Goal: Transaction & Acquisition: Purchase product/service

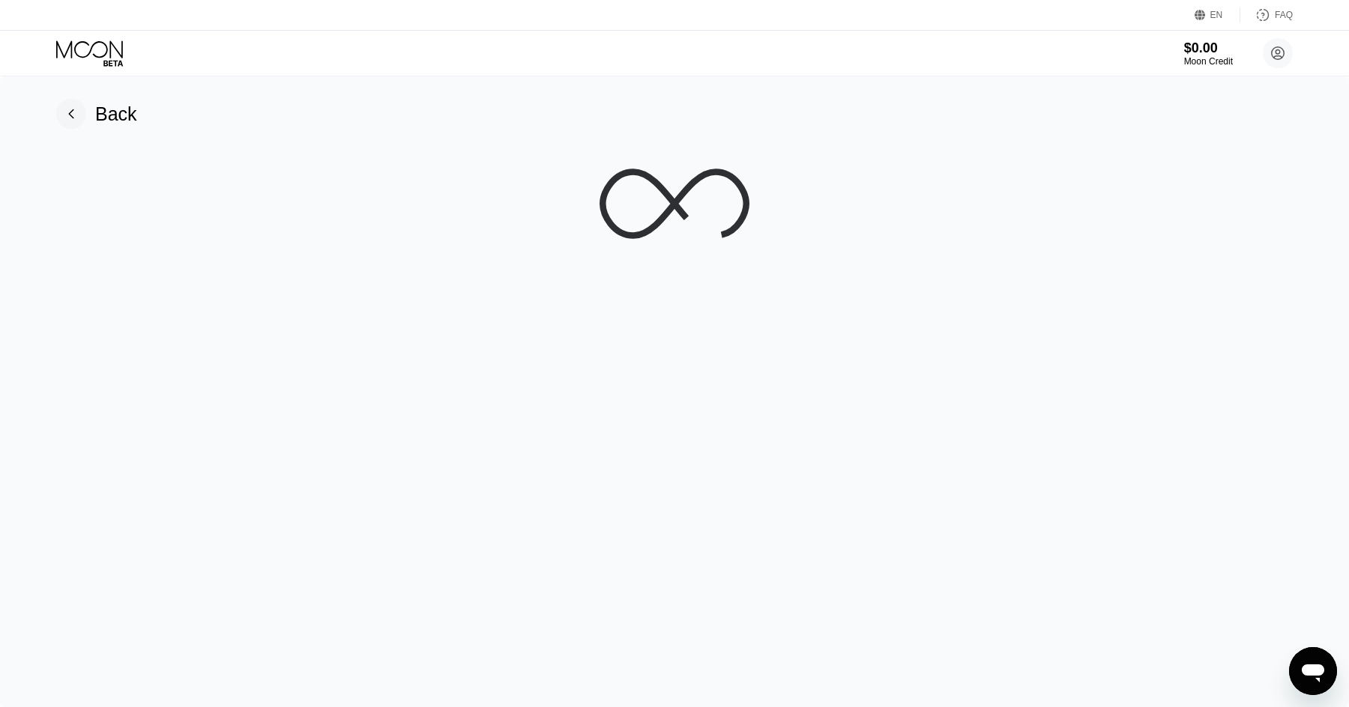
click at [1212, 16] on div "EN" at bounding box center [1216, 15] width 13 height 10
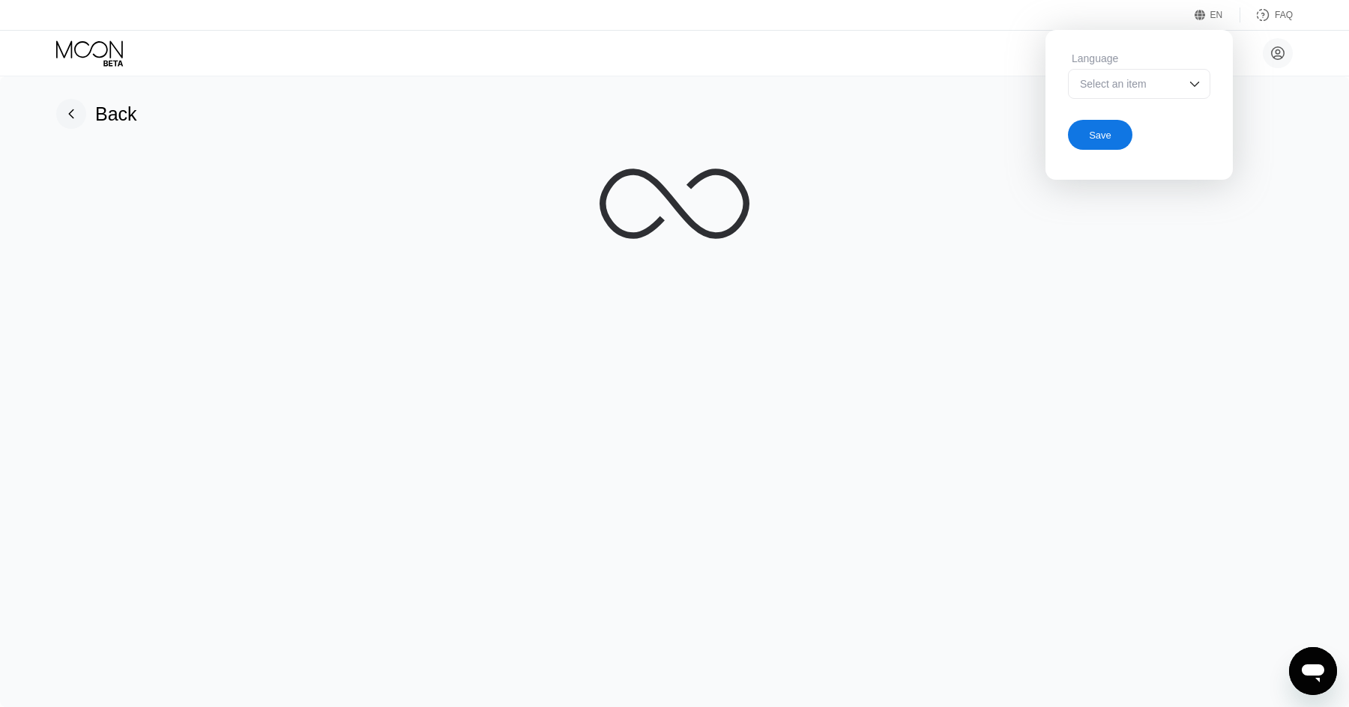
click at [1127, 88] on div "Select an item" at bounding box center [1127, 84] width 103 height 12
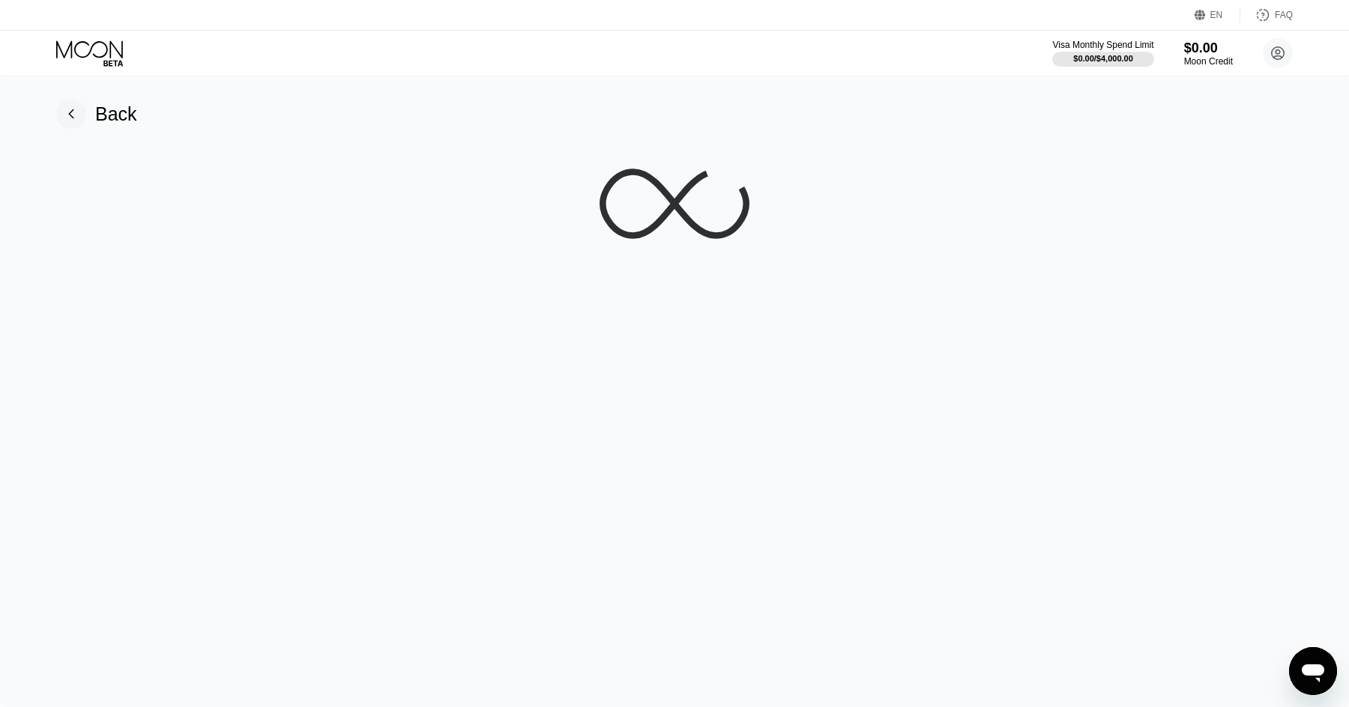
click at [1207, 13] on div "EN" at bounding box center [1201, 14] width 15 height 15
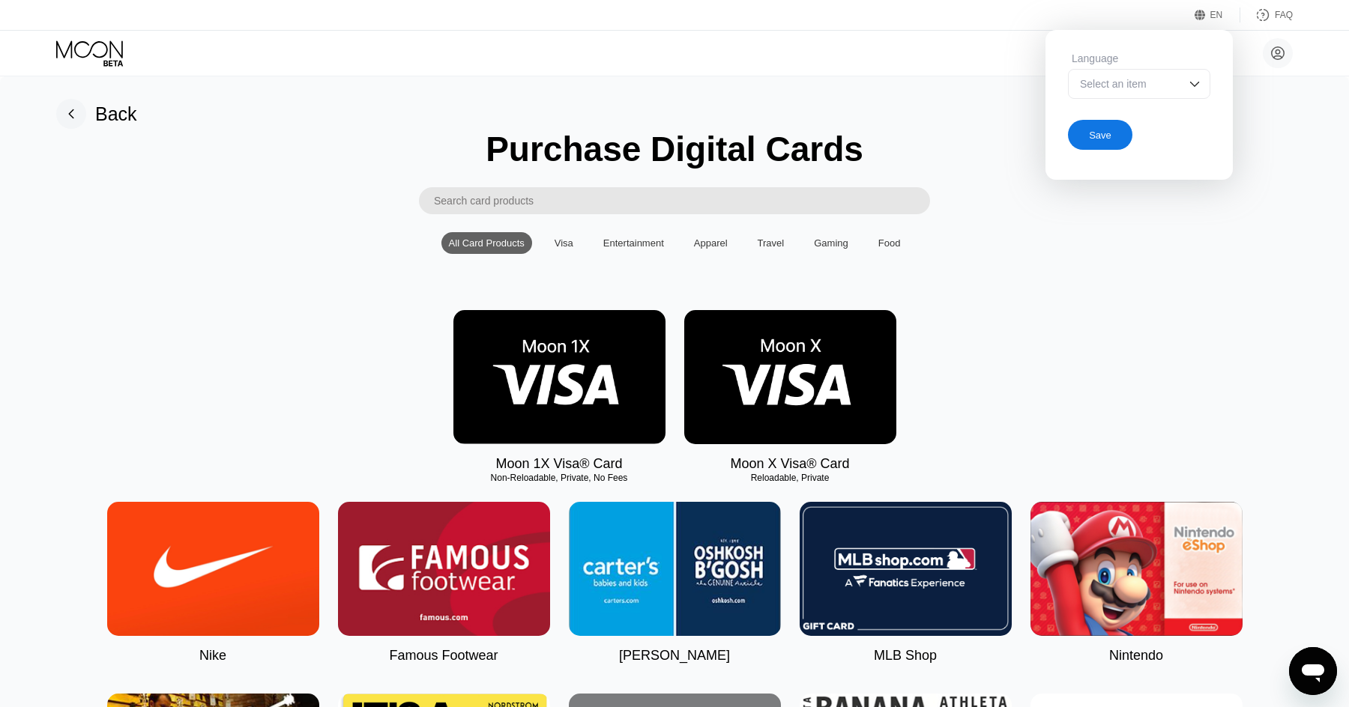
click at [1152, 79] on div "Select an item" at bounding box center [1127, 84] width 103 height 12
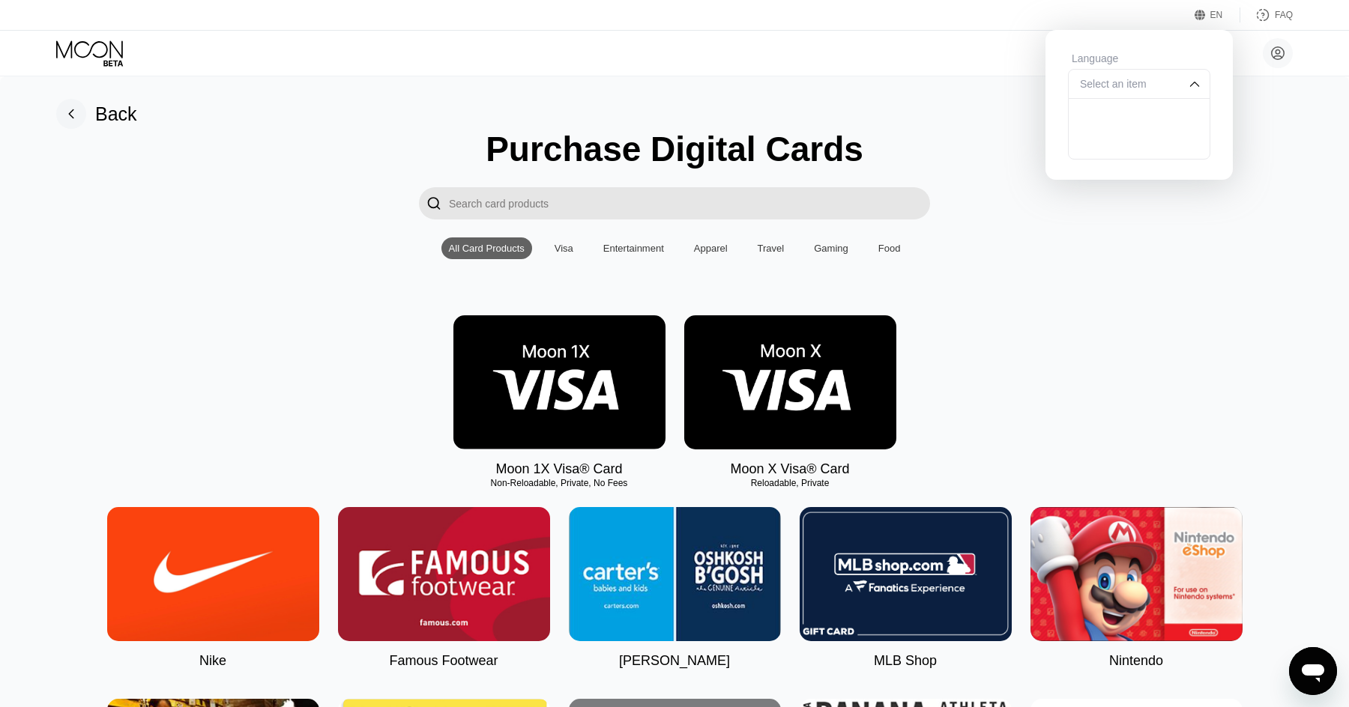
click at [1140, 91] on div "Select an item" at bounding box center [1139, 84] width 142 height 30
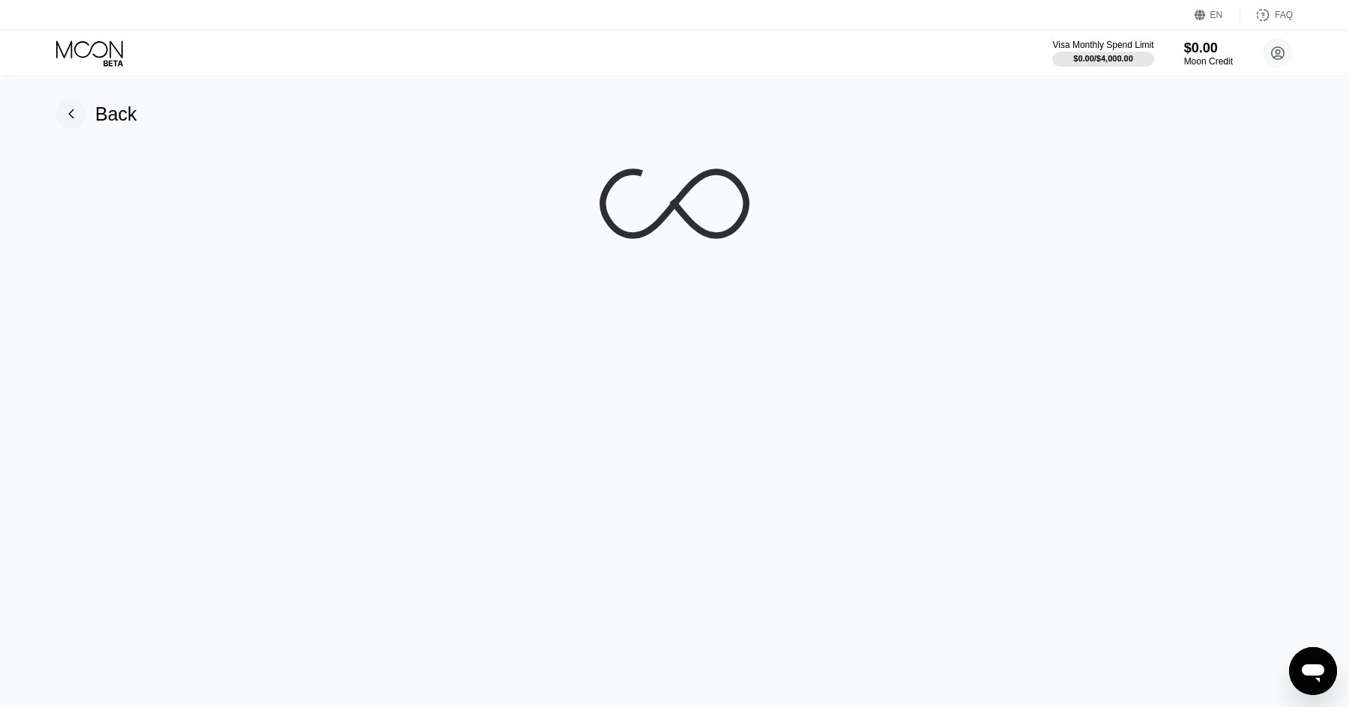
click at [91, 49] on icon at bounding box center [89, 48] width 67 height 17
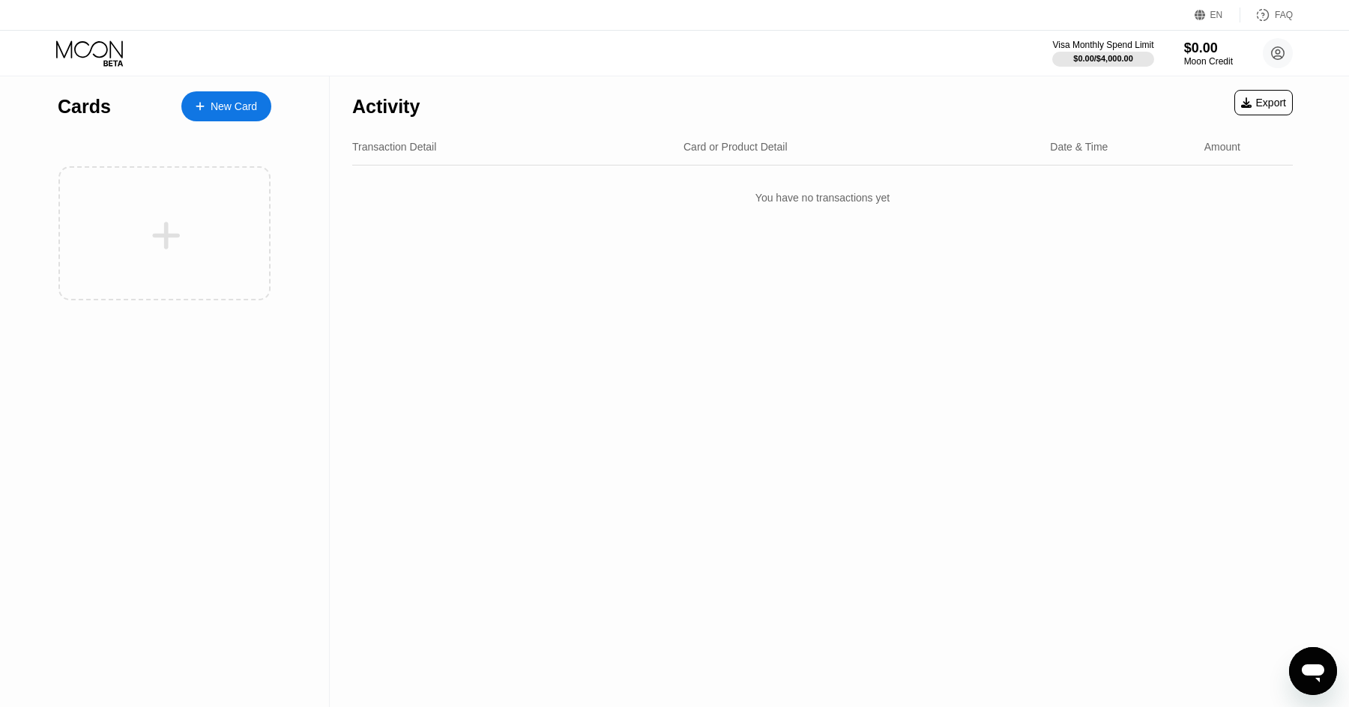
click at [1215, 21] on div "EN" at bounding box center [1217, 14] width 46 height 15
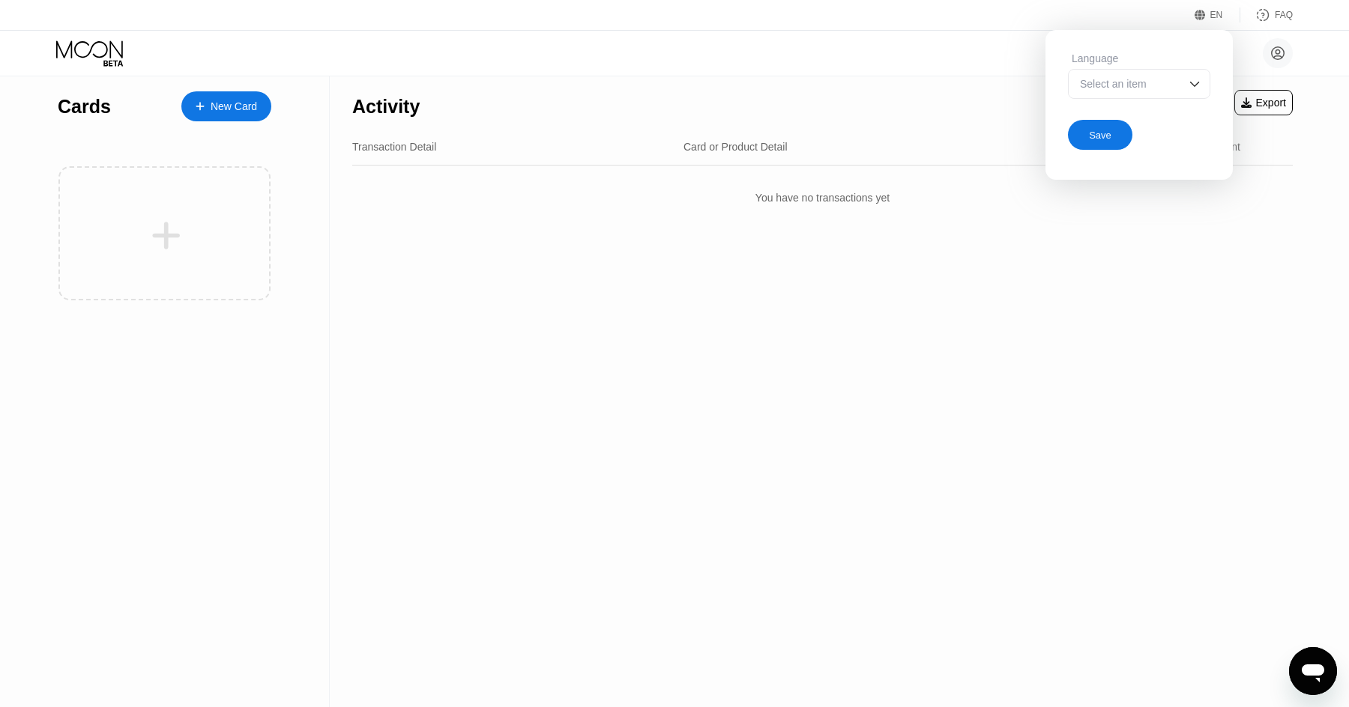
click at [1130, 82] on div "Select an item" at bounding box center [1127, 84] width 103 height 12
click at [1113, 147] on div at bounding box center [1138, 144] width 141 height 30
click at [1108, 135] on div "Save" at bounding box center [1100, 135] width 22 height 13
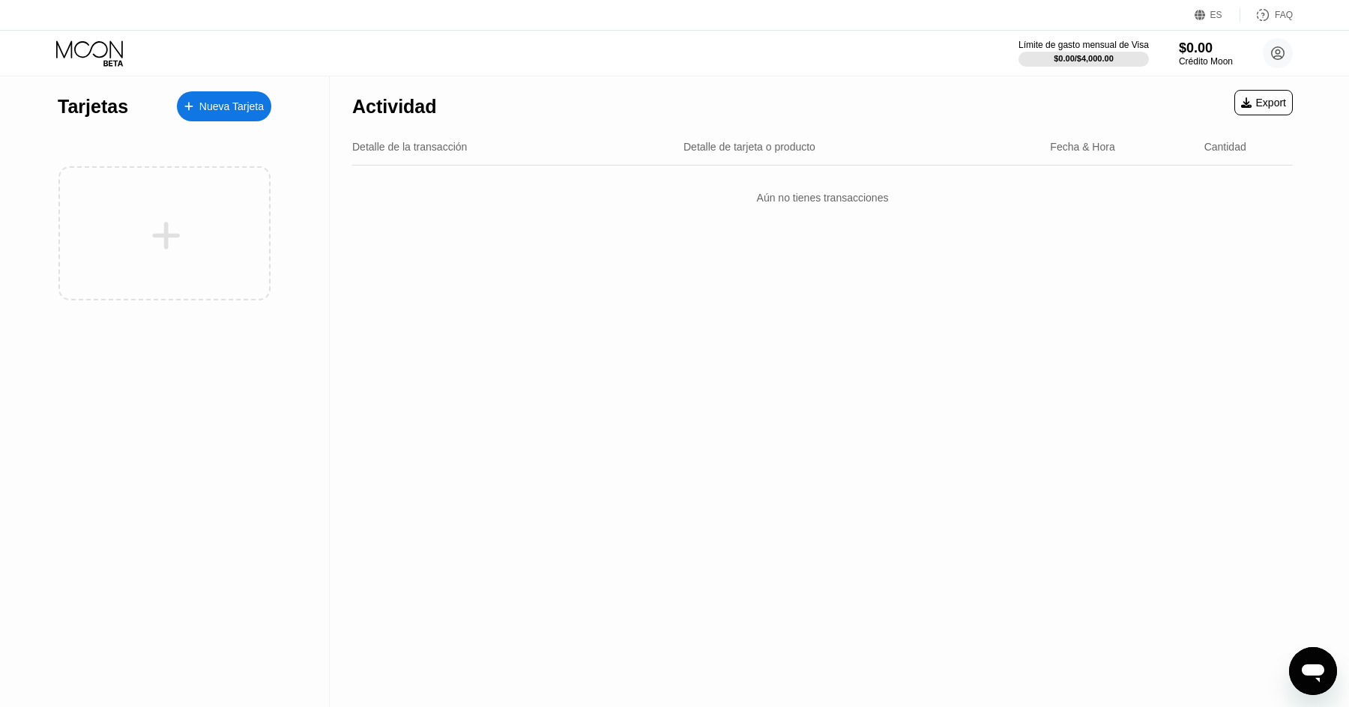
click at [236, 115] on div "Nueva Tarjeta" at bounding box center [224, 106] width 94 height 30
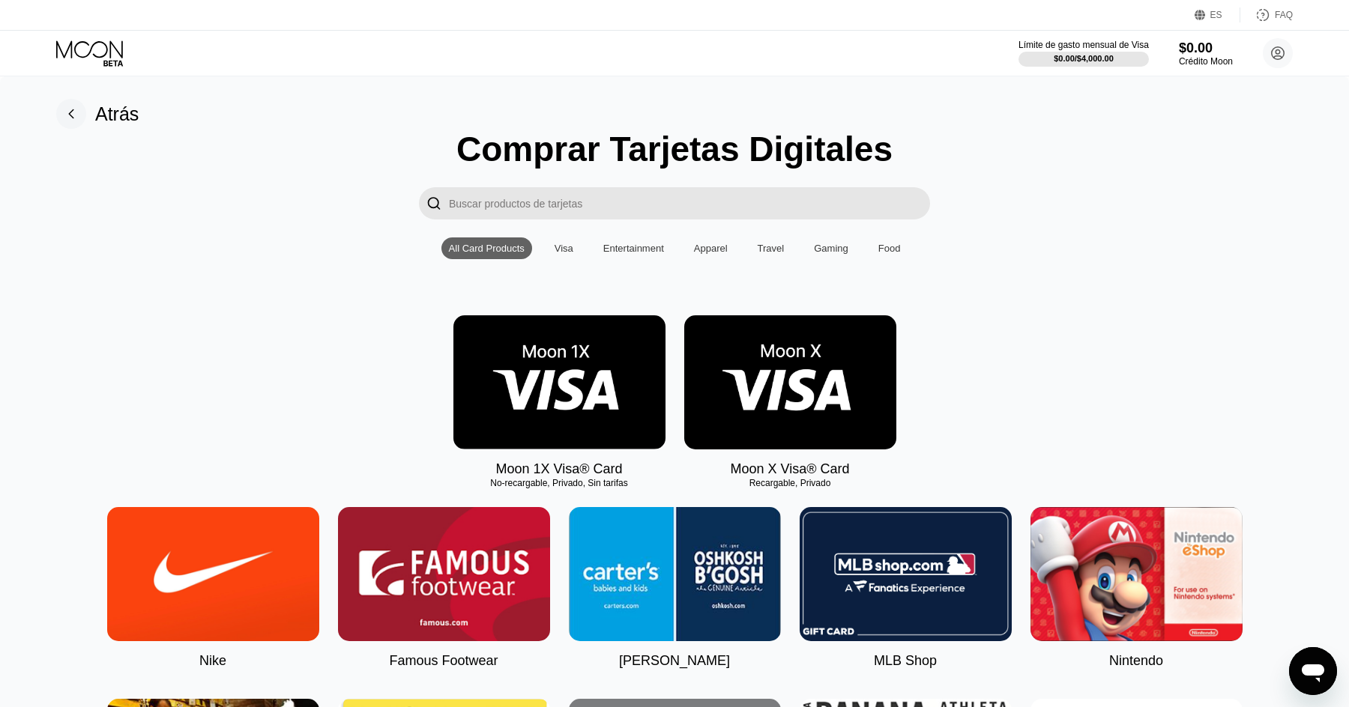
click at [580, 392] on img at bounding box center [559, 382] width 212 height 134
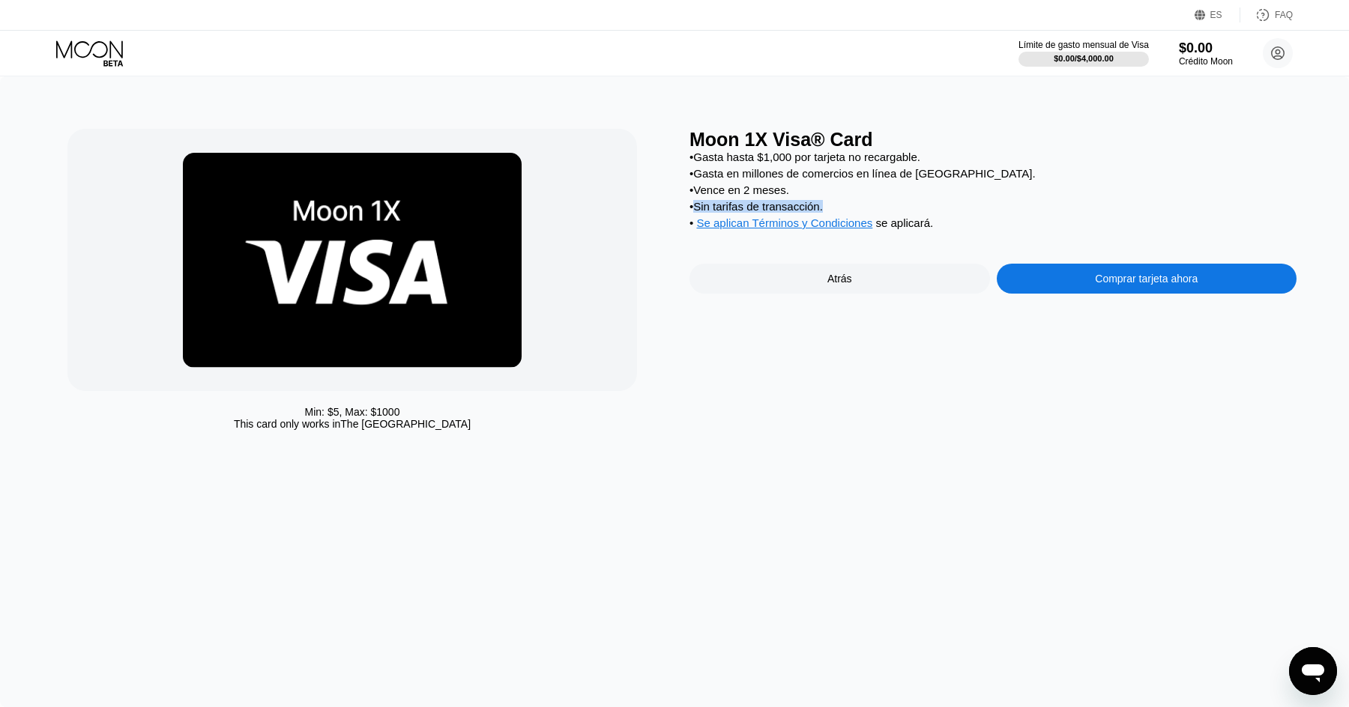
drag, startPoint x: 699, startPoint y: 211, endPoint x: 833, endPoint y: 210, distance: 134.1
click at [833, 210] on div "• Sin tarifas de transacción." at bounding box center [992, 206] width 607 height 13
drag, startPoint x: 733, startPoint y: 175, endPoint x: 902, endPoint y: 181, distance: 168.7
click at [902, 181] on div "• Gasta hasta $1,000 por tarjeta no recargable. • Gasta en millones de comercio…" at bounding box center [992, 194] width 607 height 86
click at [905, 178] on div "• Gasta en millones de comercios en línea de EE. UU." at bounding box center [992, 173] width 607 height 13
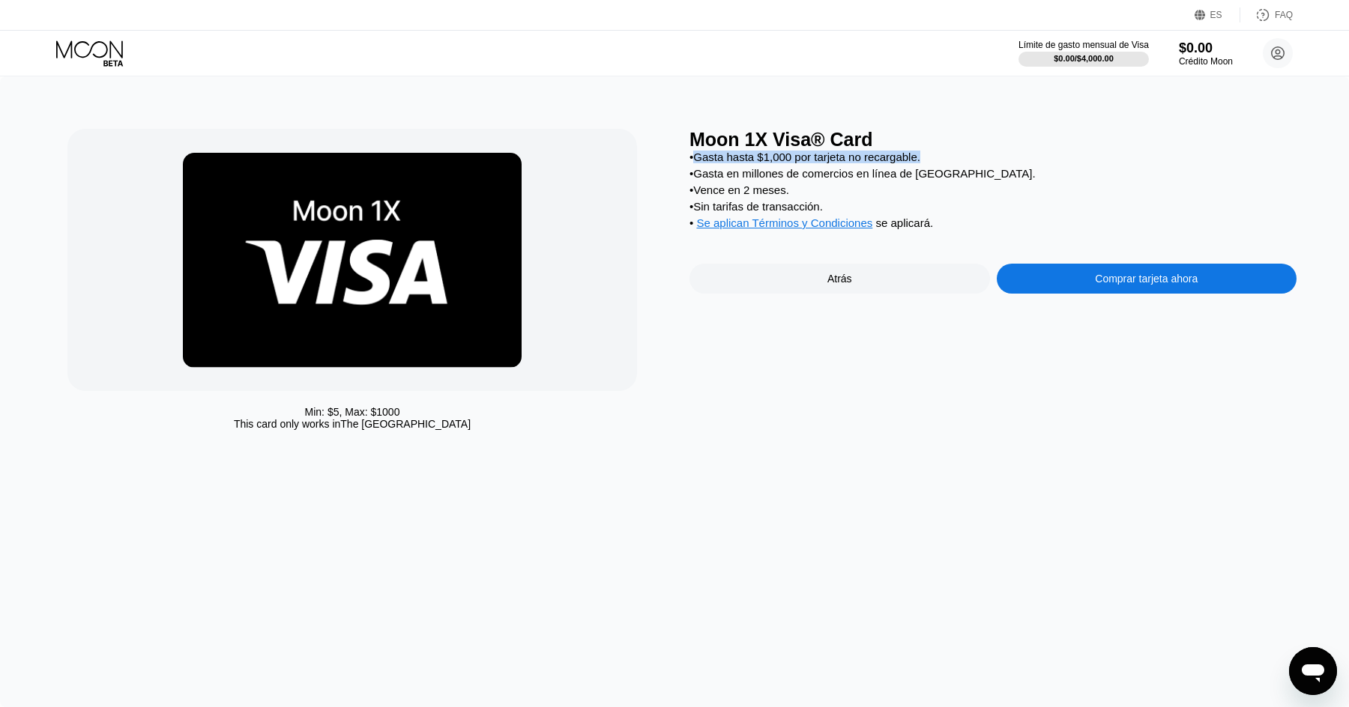
drag, startPoint x: 698, startPoint y: 155, endPoint x: 858, endPoint y: 164, distance: 160.6
click at [862, 164] on div "• Gasta hasta $1,000 por tarjeta no recargable. • Gasta en millones de comercio…" at bounding box center [992, 194] width 607 height 86
click at [760, 226] on span "Se aplican Términos y Condiciones" at bounding box center [784, 223] width 176 height 13
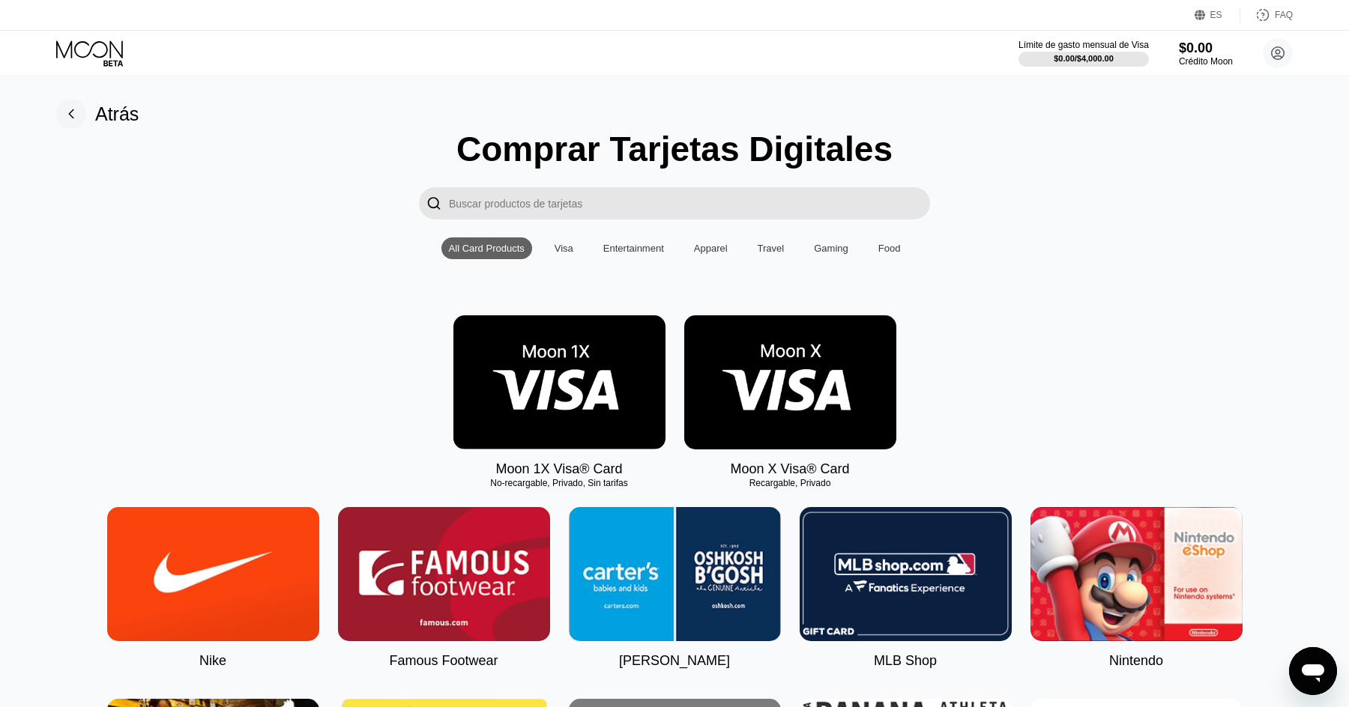
click at [775, 393] on img at bounding box center [790, 382] width 212 height 134
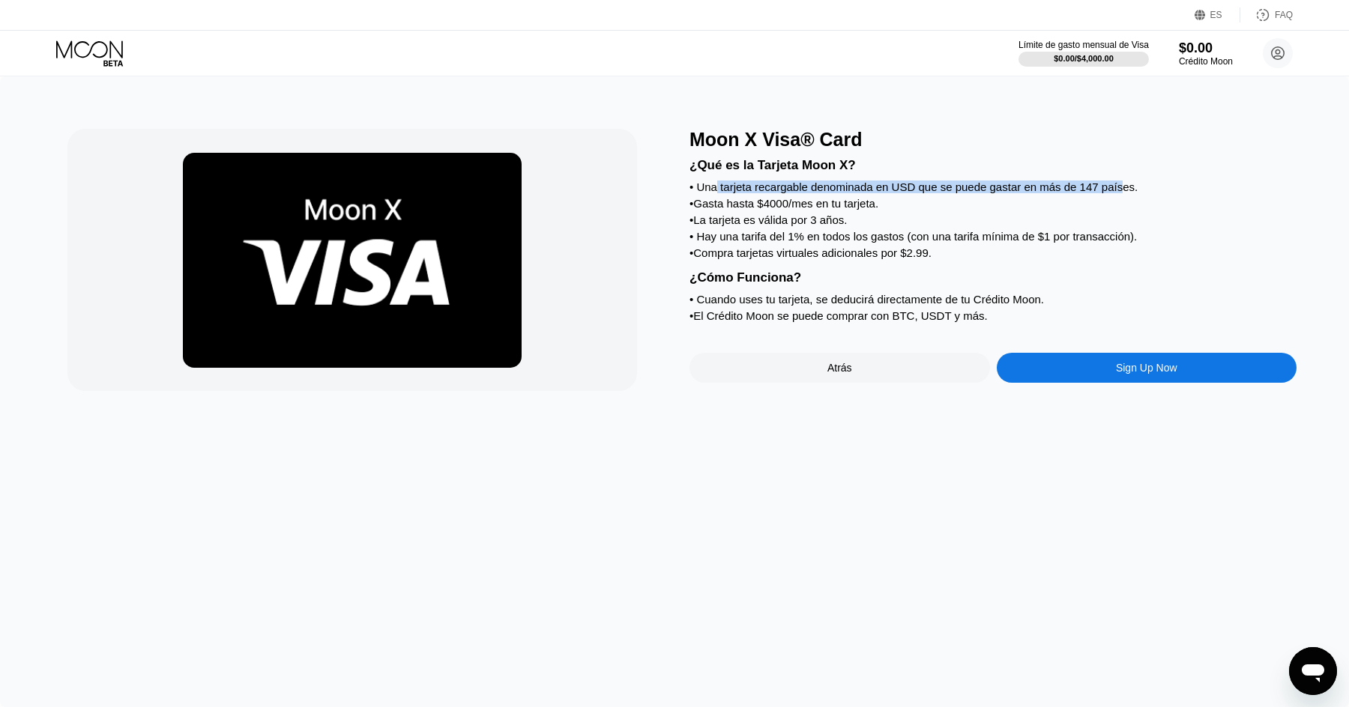
drag, startPoint x: 718, startPoint y: 188, endPoint x: 1128, endPoint y: 193, distance: 409.9
click at [1128, 193] on div "• Una tarjeta recargable denominada en USD que se puede gastar en más de 147 pa…" at bounding box center [992, 187] width 607 height 13
drag, startPoint x: 736, startPoint y: 217, endPoint x: 859, endPoint y: 223, distance: 123.0
click at [859, 223] on div "• La tarjeta es válida por 3 años." at bounding box center [992, 220] width 607 height 13
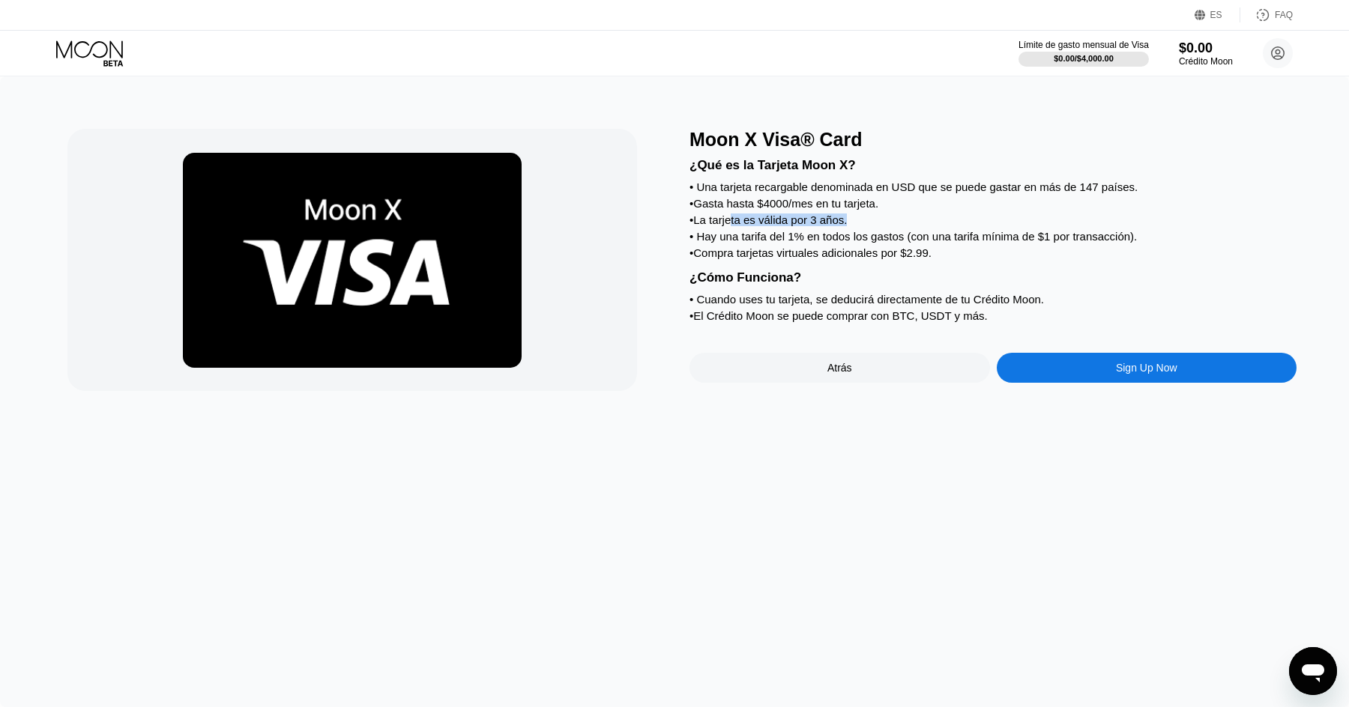
click at [853, 219] on div "• La tarjeta es válida por 3 años." at bounding box center [992, 220] width 607 height 13
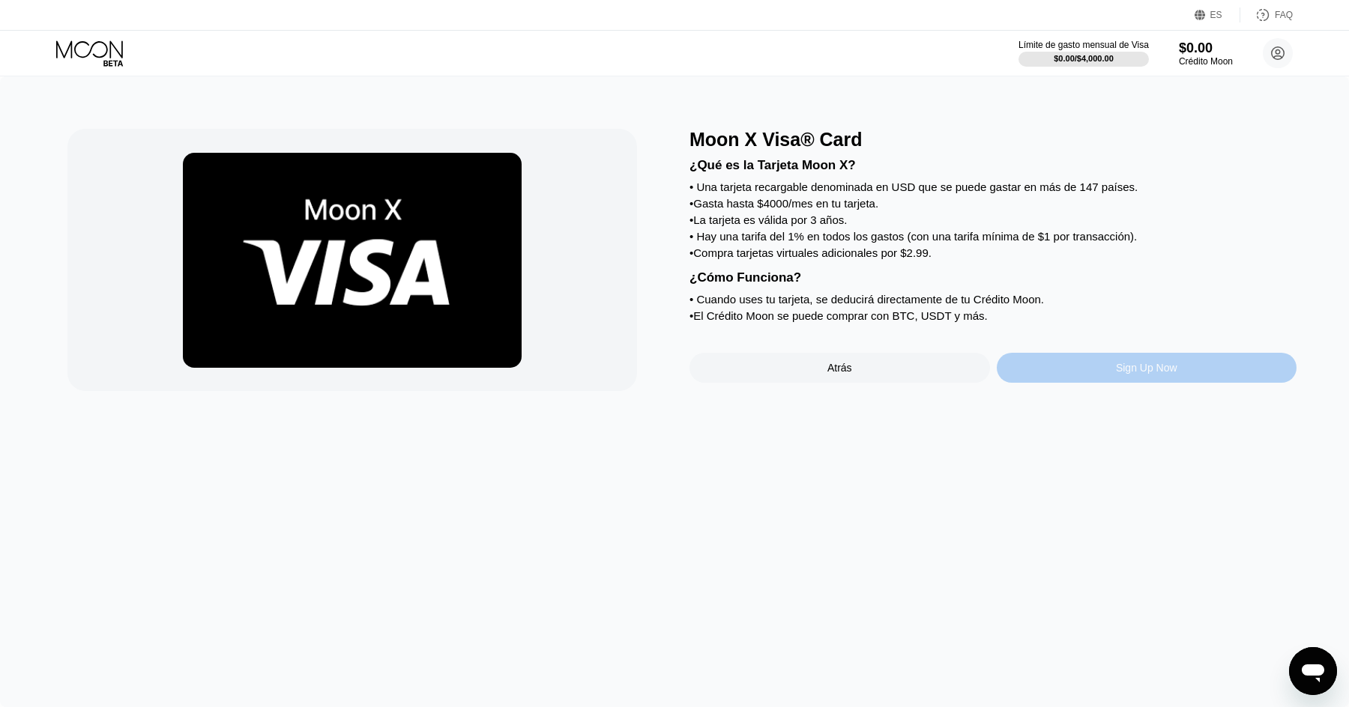
click at [1083, 362] on div "Sign Up Now" at bounding box center [1146, 368] width 300 height 30
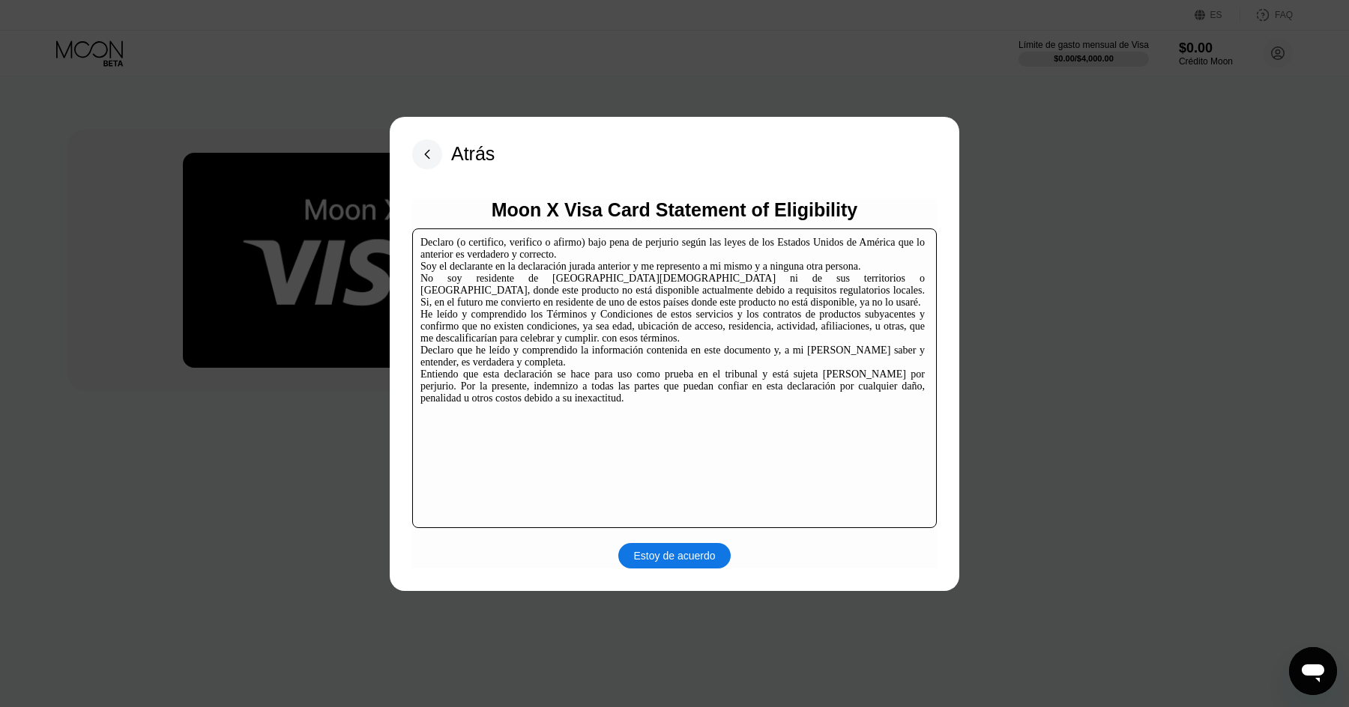
scroll to position [221, 0]
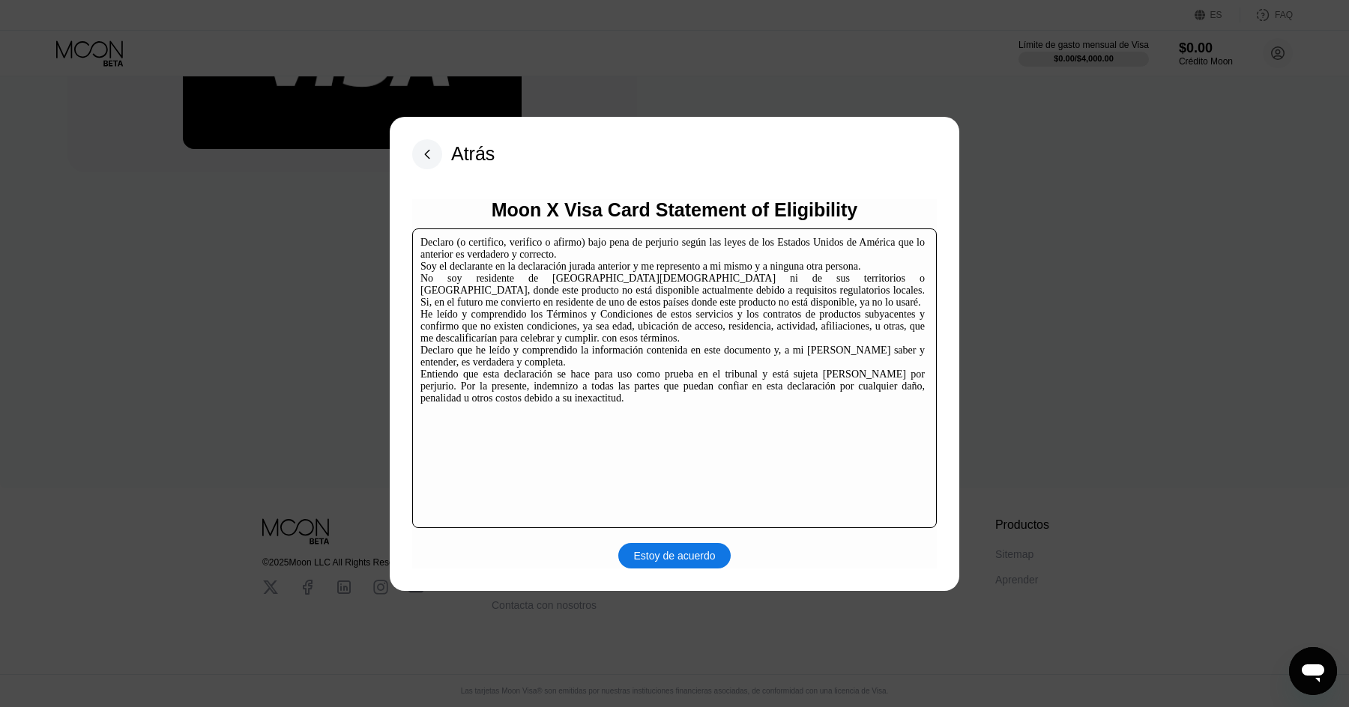
click at [684, 557] on div "Estoy de acuerdo" at bounding box center [675, 555] width 82 height 13
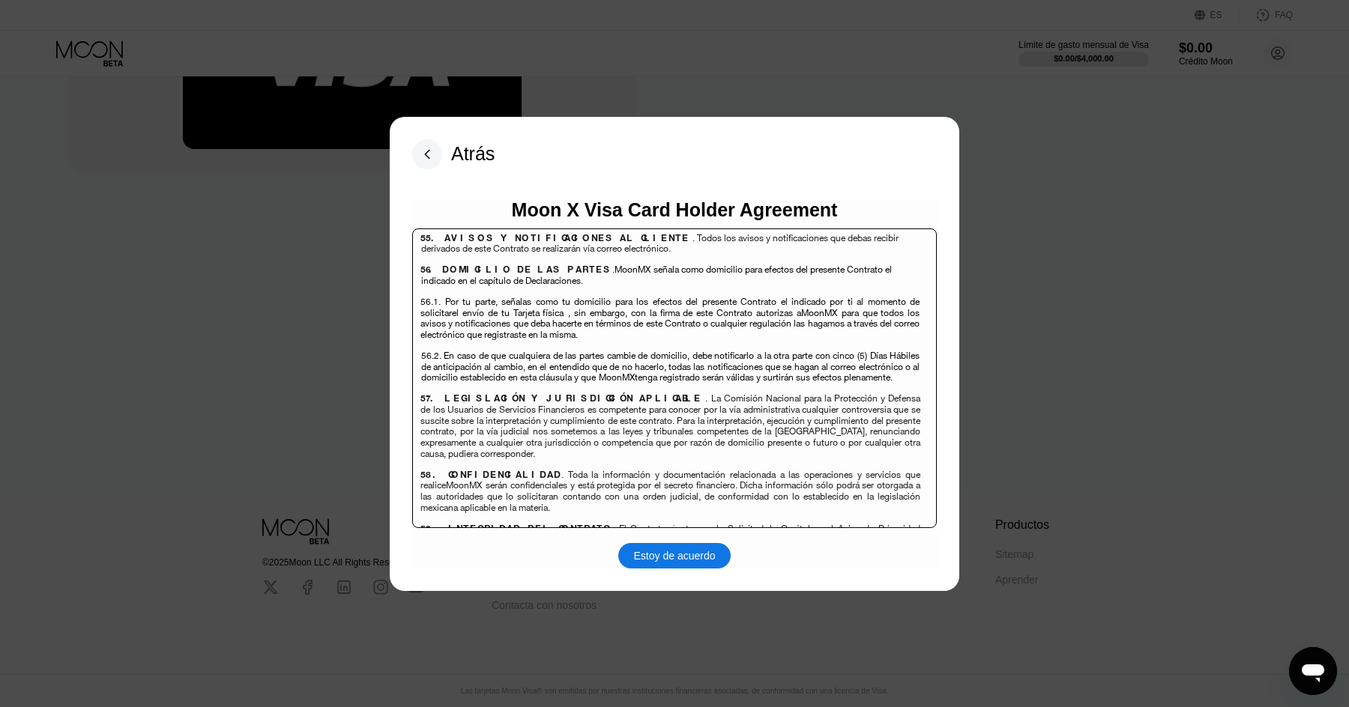
scroll to position [10213, 0]
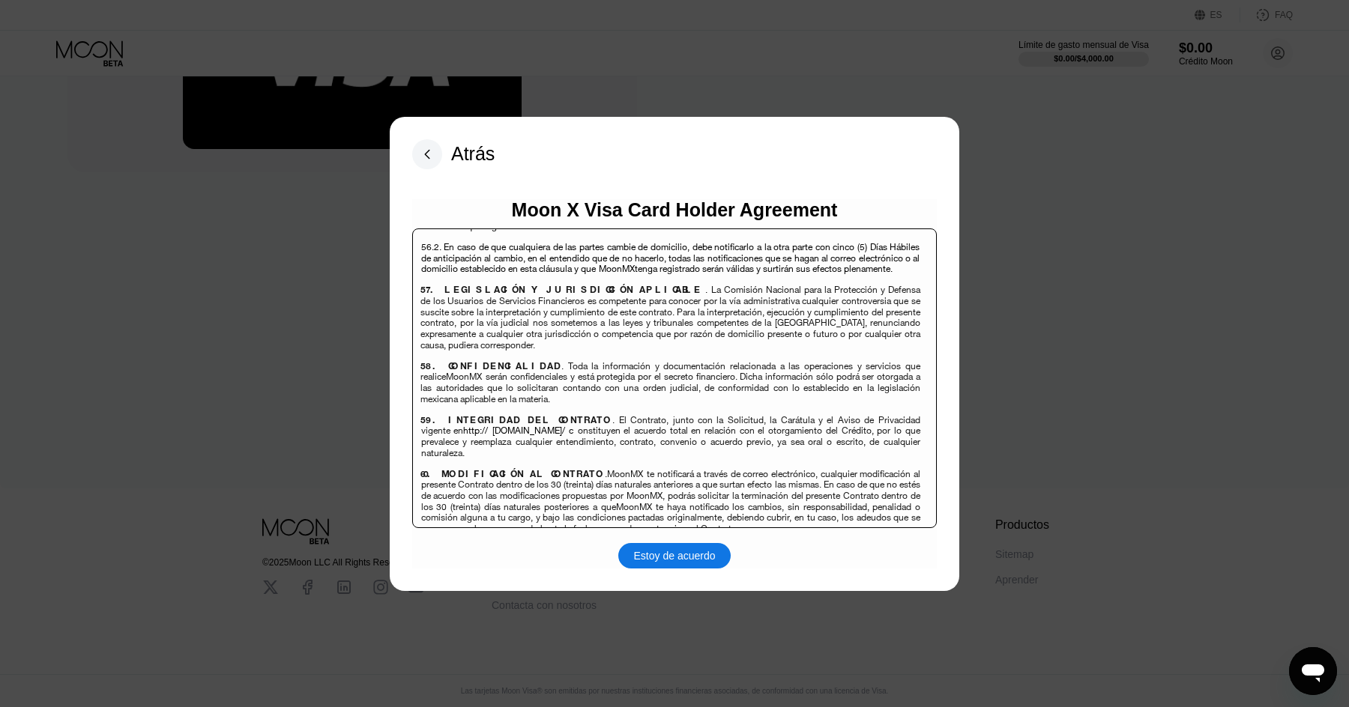
click at [664, 548] on div "Estoy de acuerdo" at bounding box center [674, 555] width 112 height 25
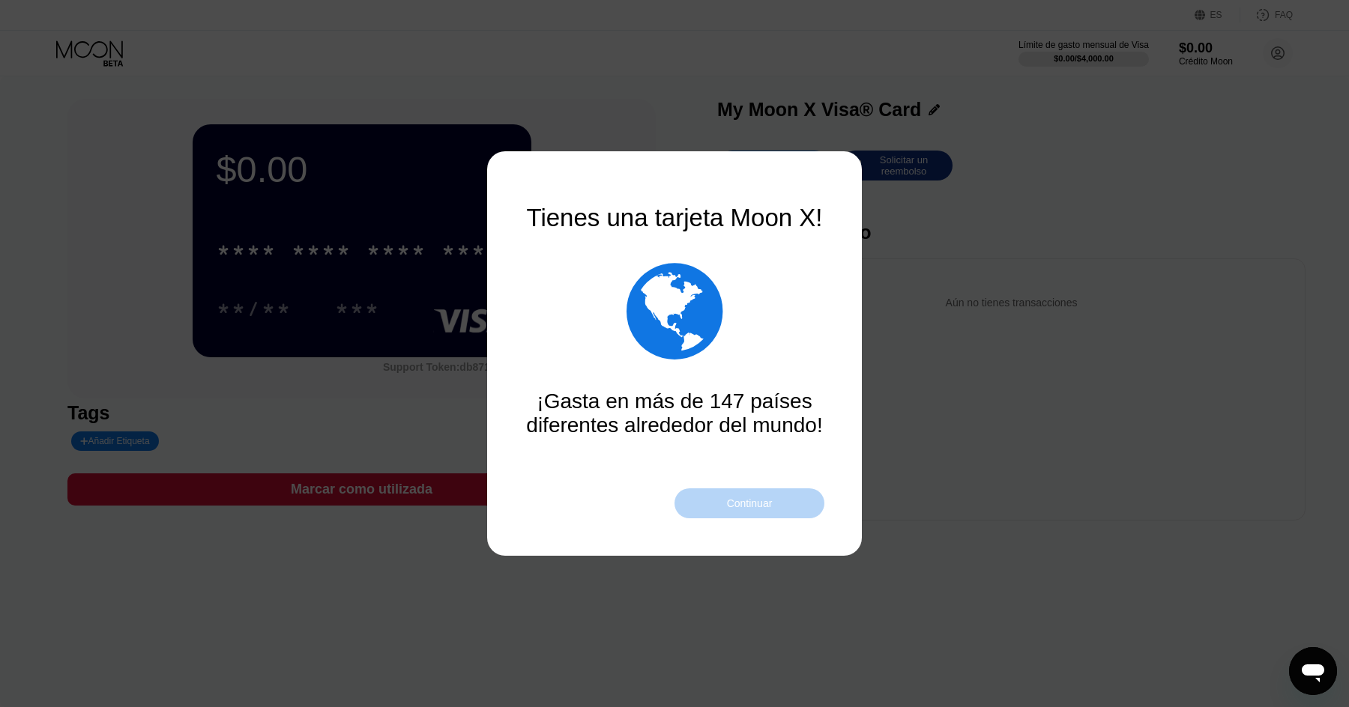
click at [769, 502] on div "Continuar" at bounding box center [750, 503] width 46 height 12
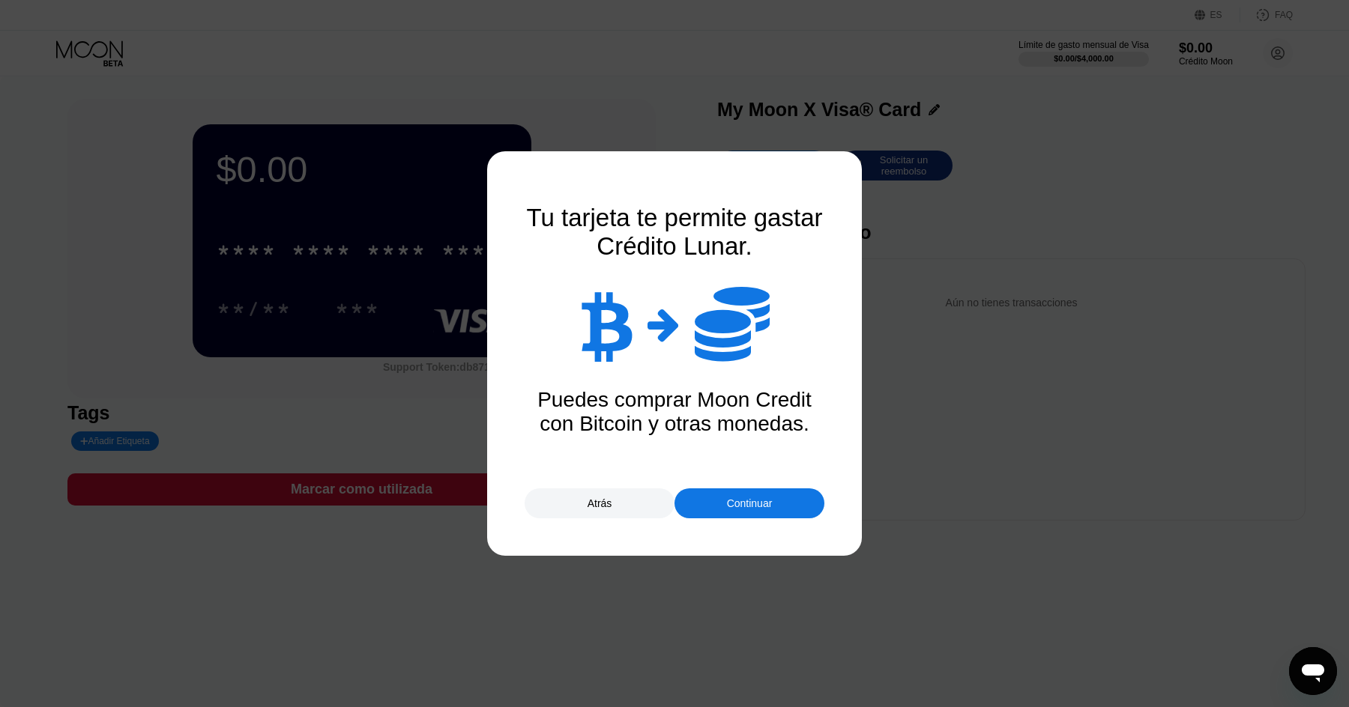
click at [761, 508] on div "Continuar" at bounding box center [750, 503] width 46 height 12
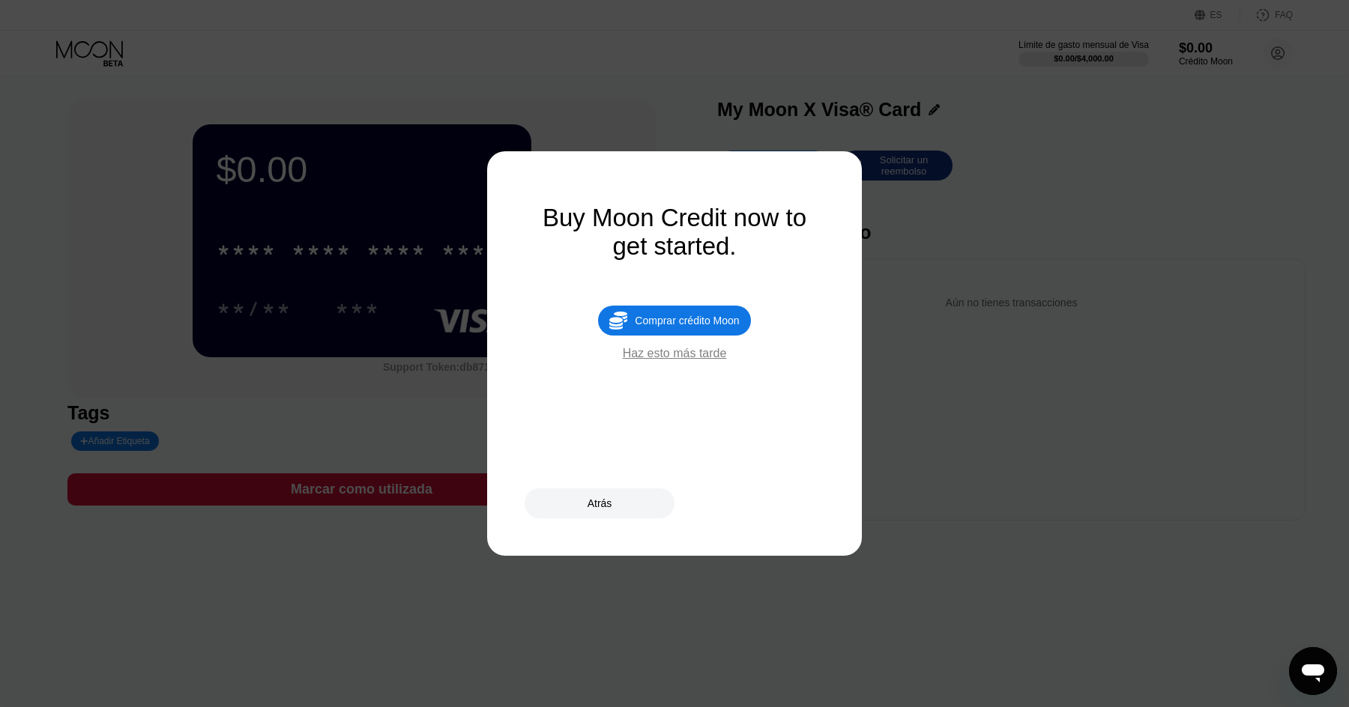
click at [701, 358] on div "Haz esto más tarde" at bounding box center [675, 353] width 104 height 13
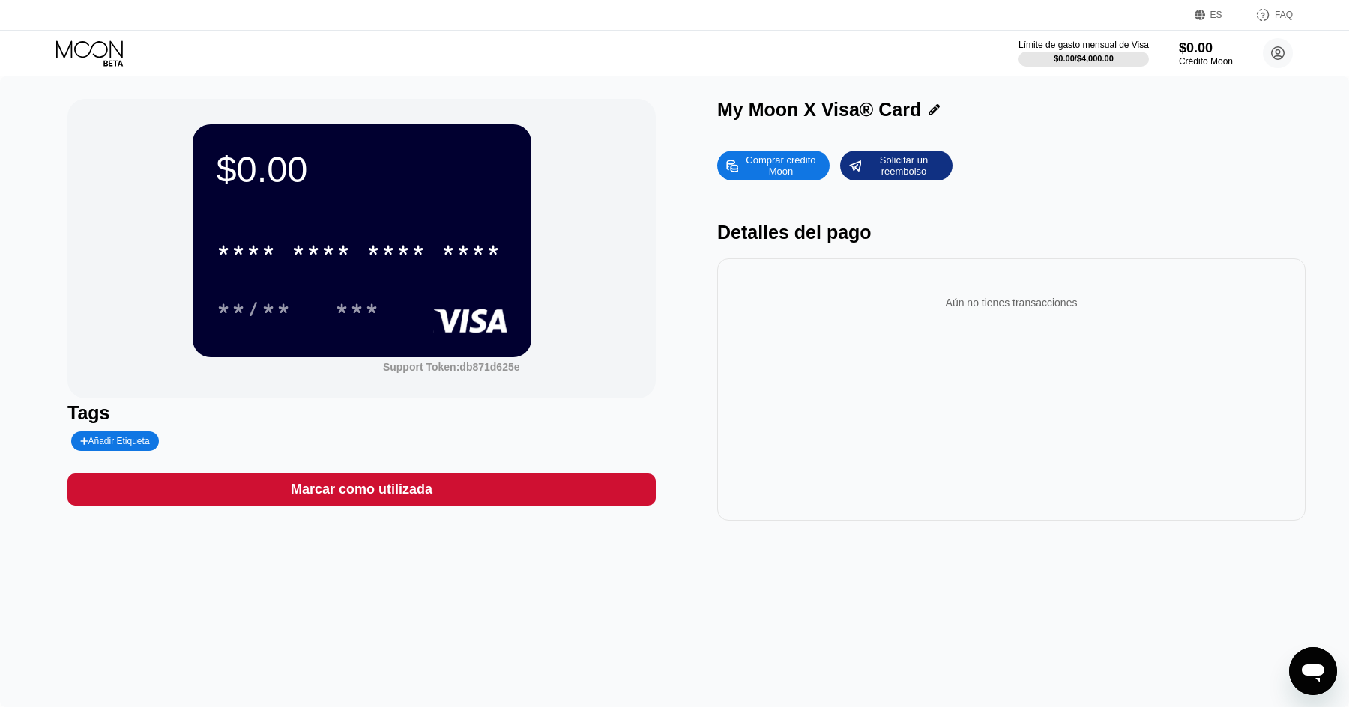
click at [906, 357] on div "Aún no tienes transacciones" at bounding box center [1011, 389] width 588 height 262
click at [780, 162] on div "Comprar crédito Moon" at bounding box center [780, 166] width 82 height 24
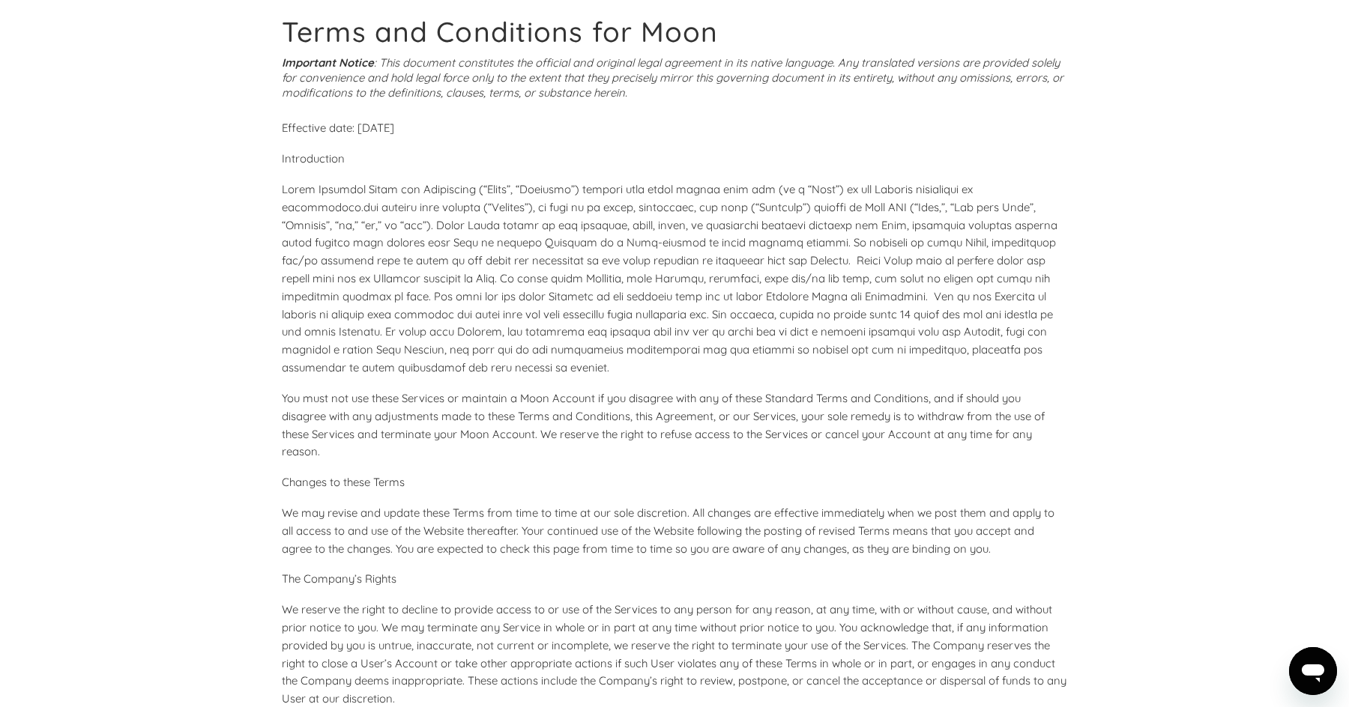
scroll to position [80, 0]
click at [602, 350] on p at bounding box center [674, 277] width 785 height 196
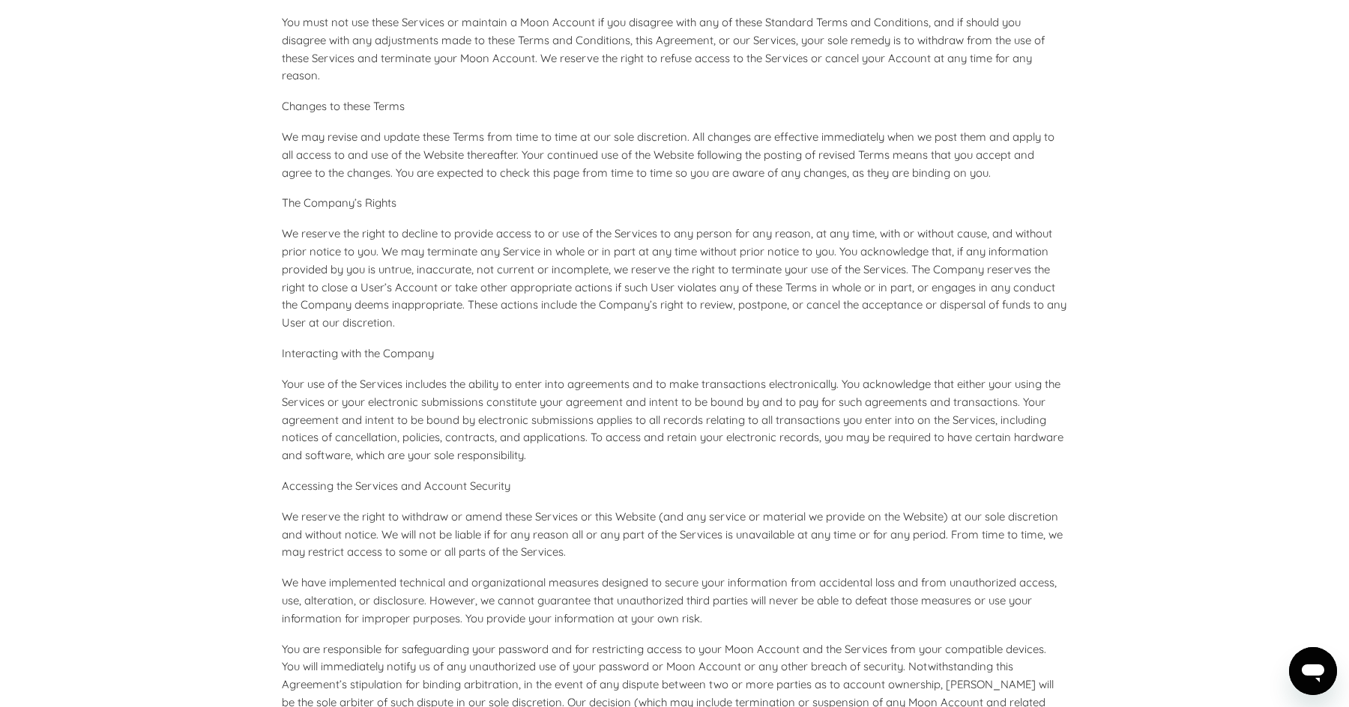
scroll to position [913, 0]
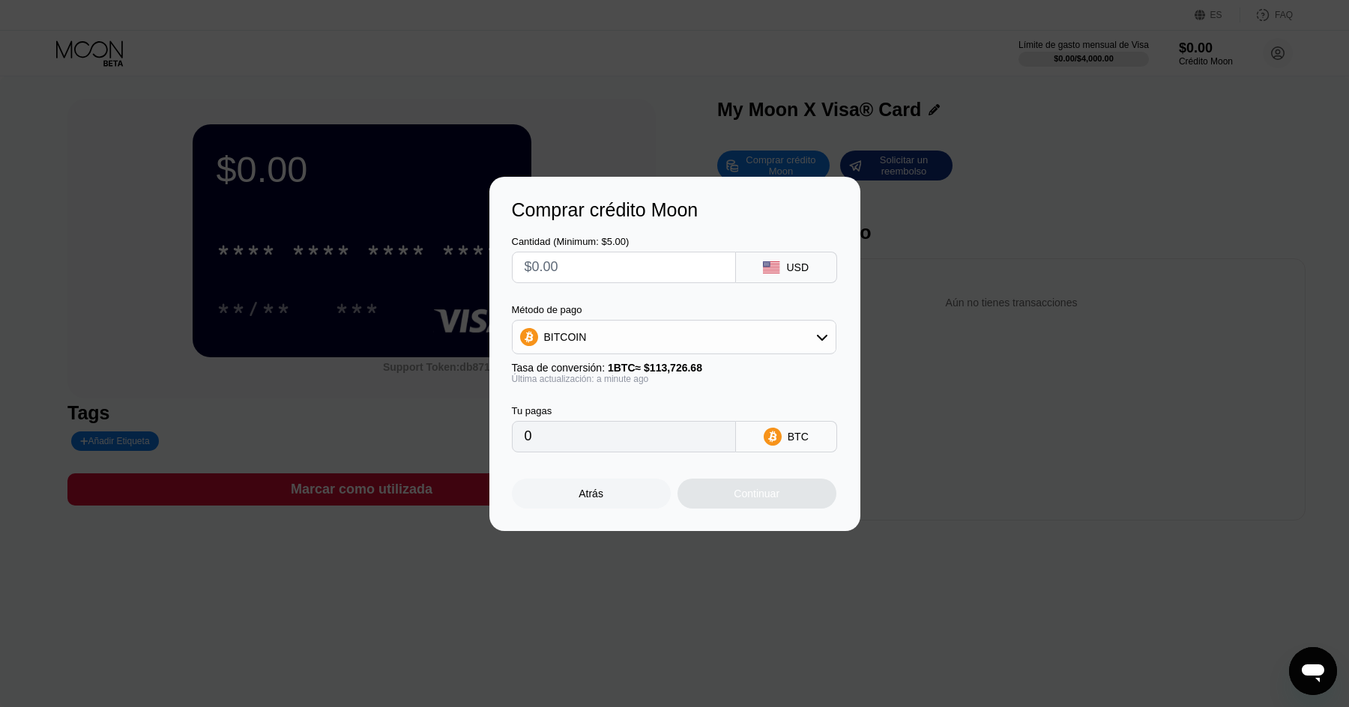
click at [656, 271] on input "text" at bounding box center [623, 267] width 199 height 30
click at [595, 494] on div "Atrás" at bounding box center [590, 494] width 25 height 12
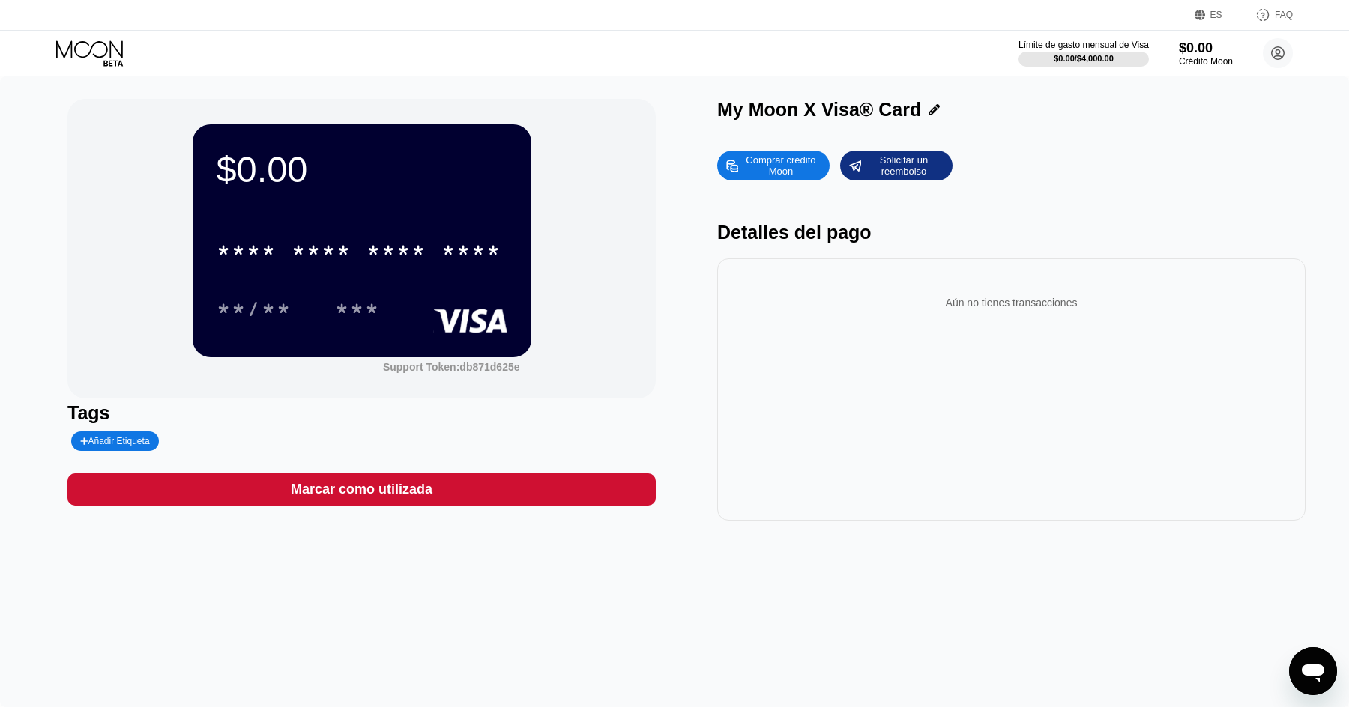
click at [805, 166] on div "Comprar crédito Moon" at bounding box center [780, 166] width 82 height 24
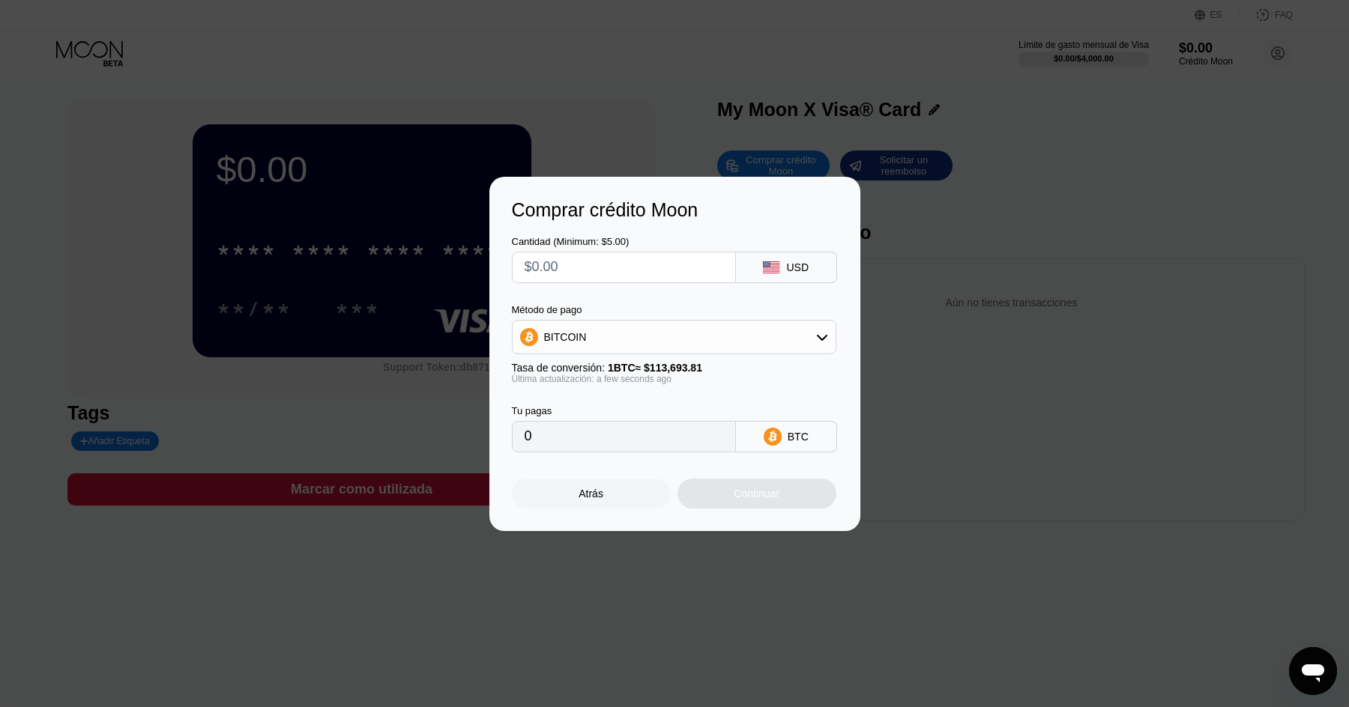
click at [629, 274] on input "text" at bounding box center [623, 267] width 199 height 30
type input "$1"
type input "0.00000880"
type input "$10"
type input "0.00008796"
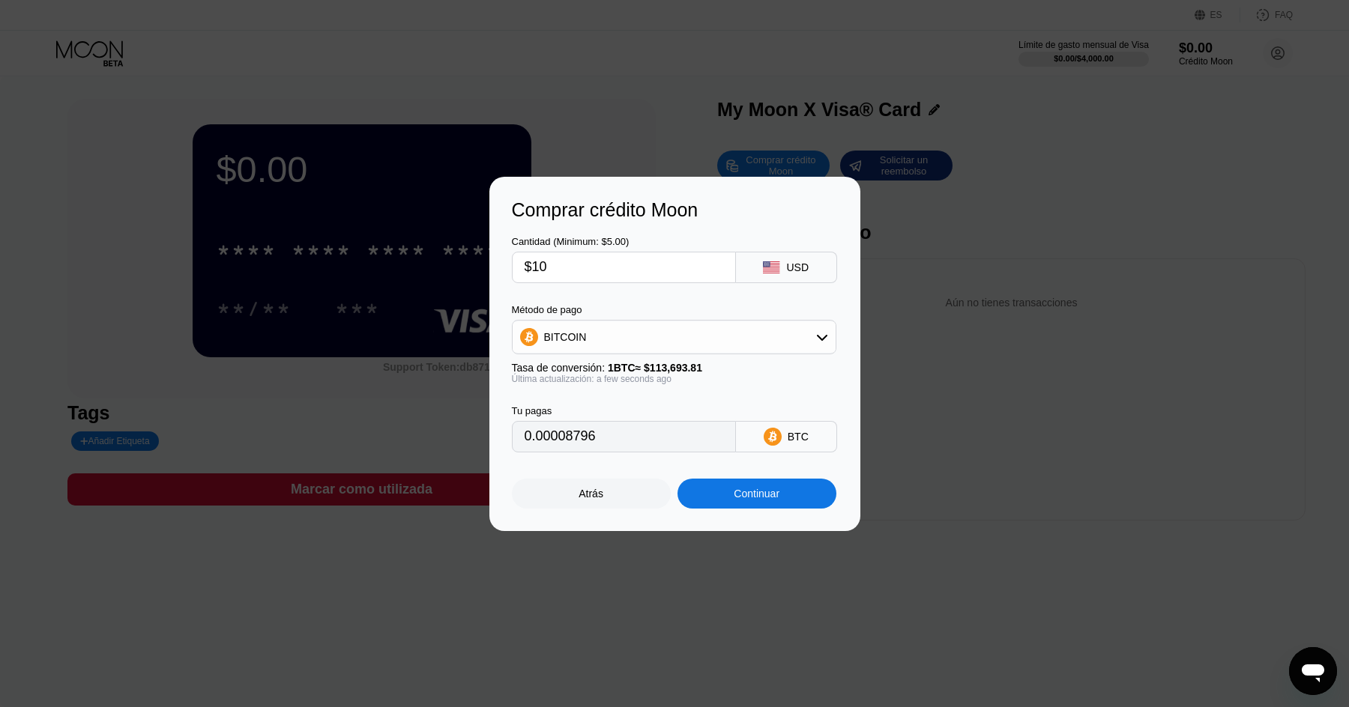
type input "$100"
type input "0.00087956"
type input "$10"
type input "0.00008796"
type input "$1"
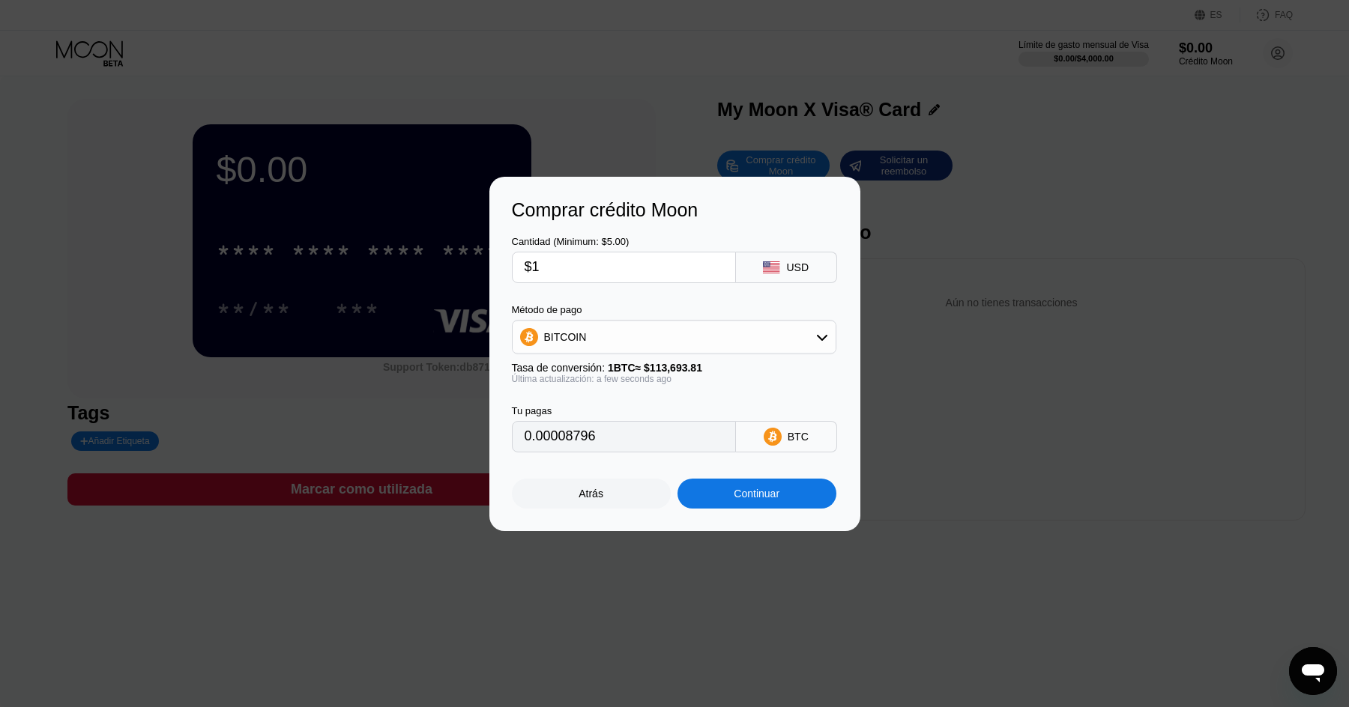
type input "0.00000880"
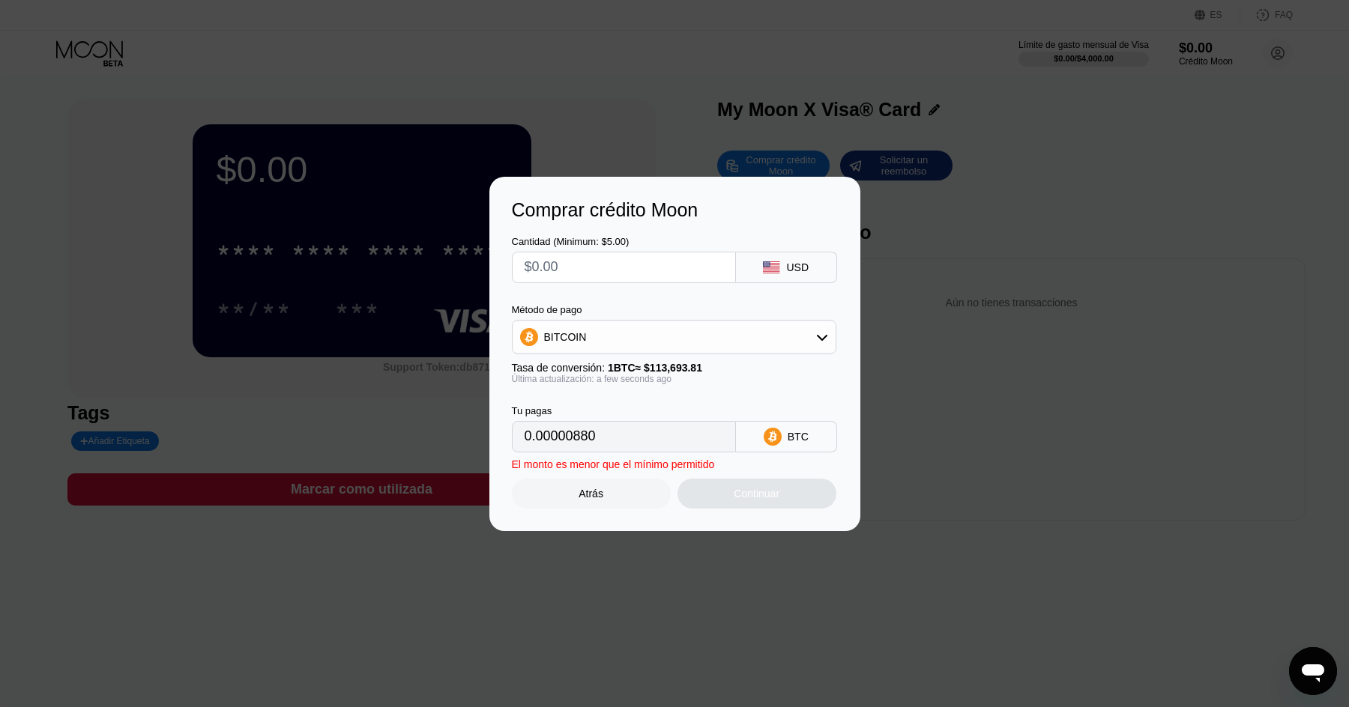
type input "0"
type input "$2"
type input "0.00001760"
type input "$20"
type input "0.00017592"
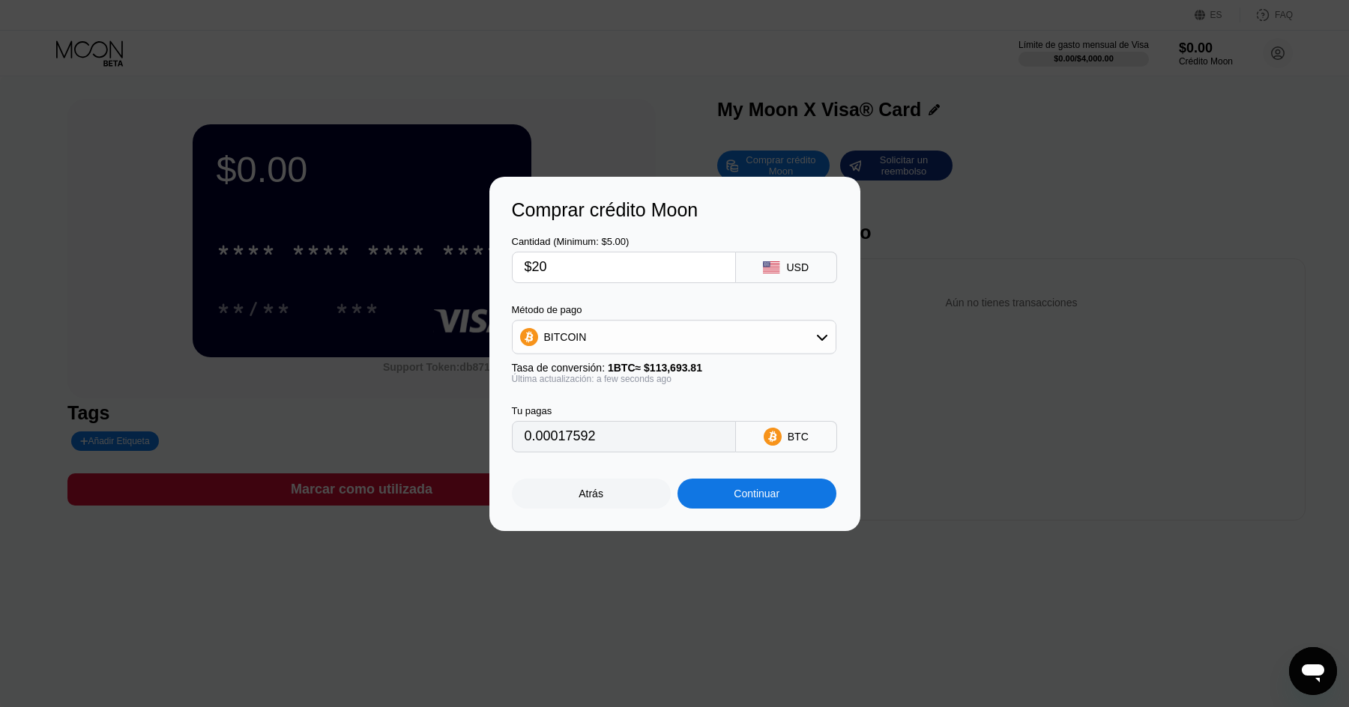
type input "$200"
type input "0.00175912"
type input "$200"
